Goal: Task Accomplishment & Management: Use online tool/utility

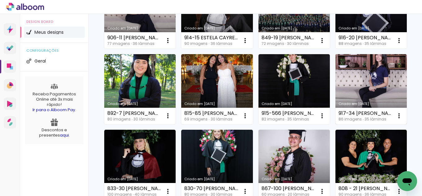
scroll to position [186, 0]
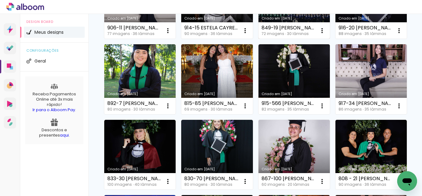
click at [258, 39] on link "Criado em [DATE]" at bounding box center [293, 4] width 71 height 70
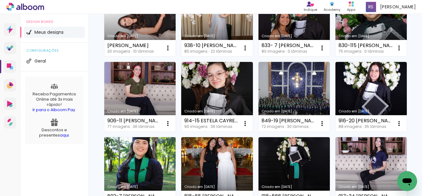
scroll to position [124, 0]
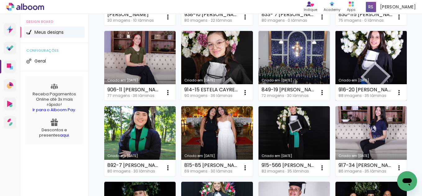
click at [335, 101] on link "Criado em [DATE]" at bounding box center [370, 66] width 71 height 70
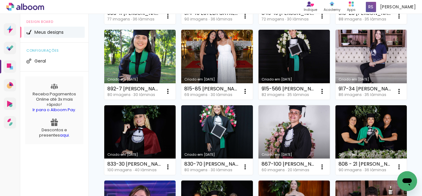
scroll to position [217, 0]
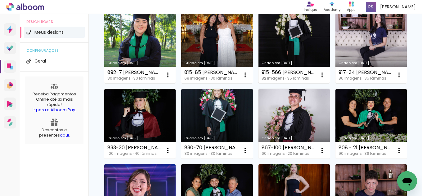
click at [258, 83] on link "Criado em [DATE]" at bounding box center [293, 48] width 71 height 70
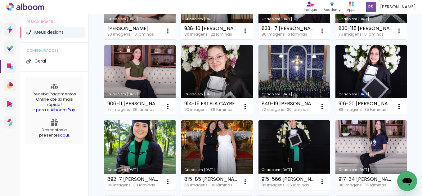
scroll to position [155, 0]
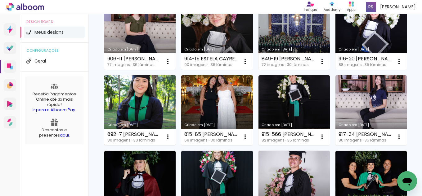
click at [175, 104] on link "Criado em [DATE]" at bounding box center [139, 110] width 71 height 70
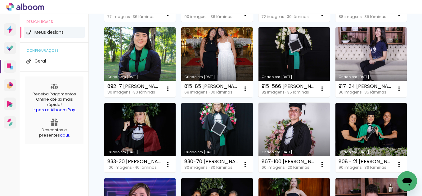
scroll to position [217, 0]
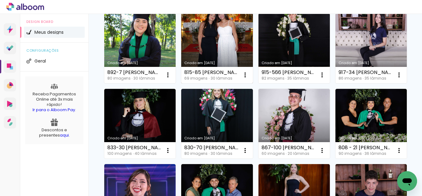
click at [181, 83] on link "Criado em [DATE]" at bounding box center [216, 48] width 71 height 70
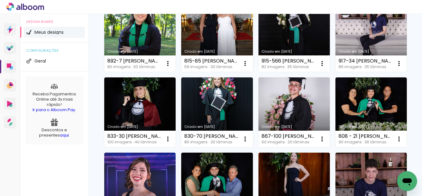
scroll to position [248, 0]
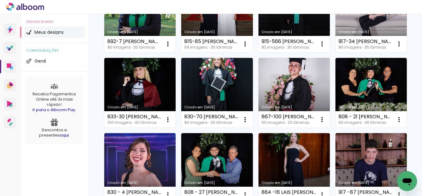
click at [335, 52] on link "Criado em [DATE]" at bounding box center [370, 17] width 71 height 70
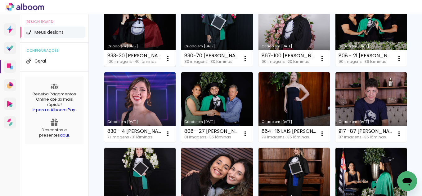
scroll to position [310, 0]
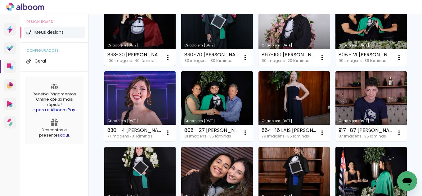
click at [155, 66] on link "Criado em [DATE]" at bounding box center [139, 31] width 71 height 70
